Goal: Check status

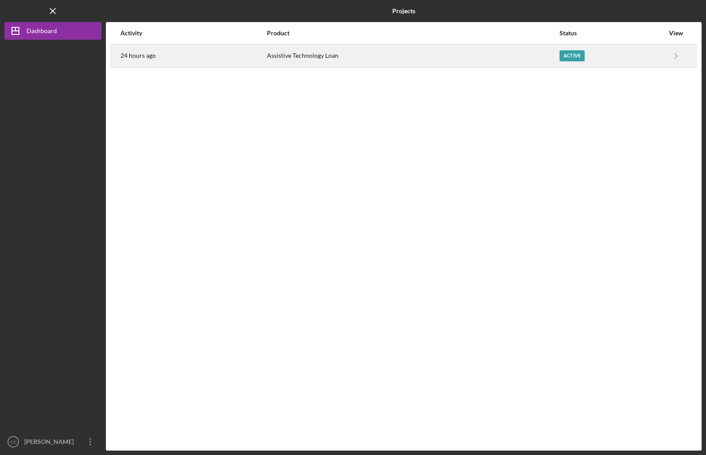
click at [569, 57] on div "Active" at bounding box center [572, 55] width 25 height 11
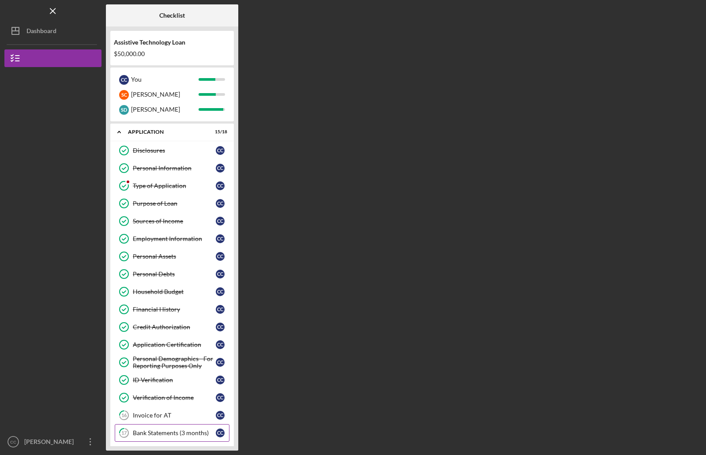
click at [169, 433] on div "Bank Statements (3 months)" at bounding box center [174, 432] width 83 height 7
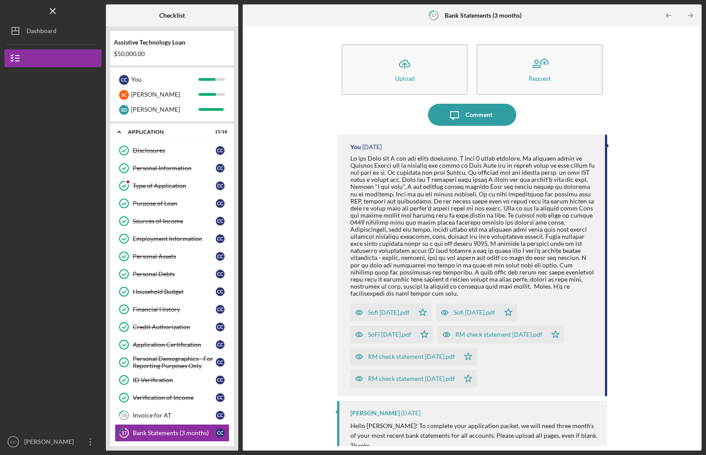
drag, startPoint x: 698, startPoint y: 55, endPoint x: 697, endPoint y: 125, distance: 70.6
click at [697, 135] on div "Icon/Upload Upload Request Icon/Message Comment You [DATE] Sofi [DATE].pdf Icon…" at bounding box center [472, 238] width 459 height 424
click at [692, 12] on icon "Icon/Table Pagination Arrow" at bounding box center [691, 16] width 20 height 20
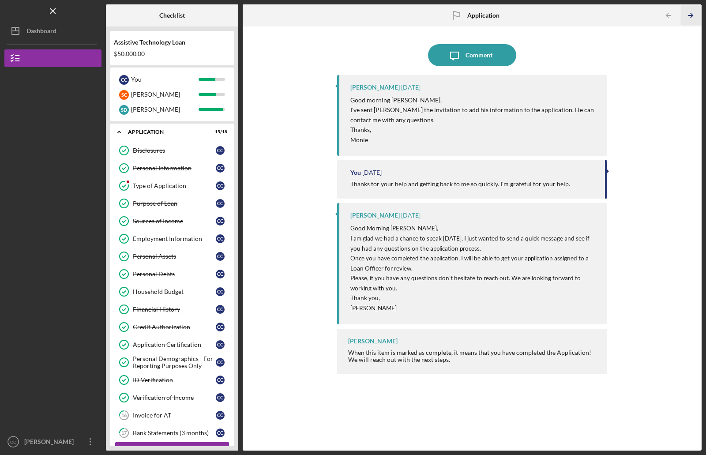
click at [692, 12] on icon "Icon/Table Pagination Arrow" at bounding box center [691, 16] width 20 height 20
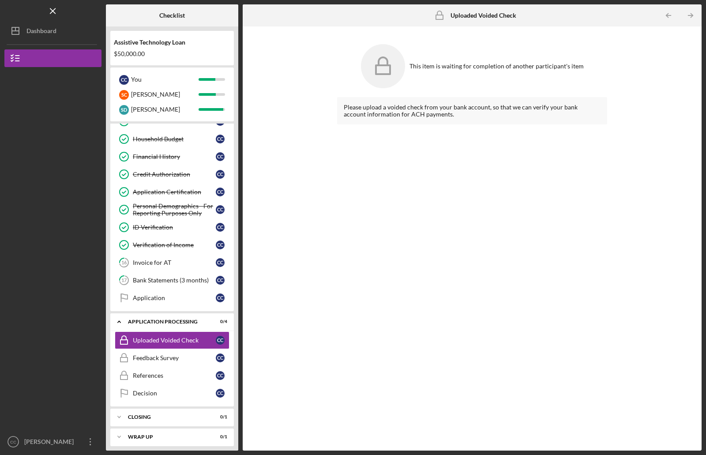
scroll to position [157, 0]
